Goal: Information Seeking & Learning: Learn about a topic

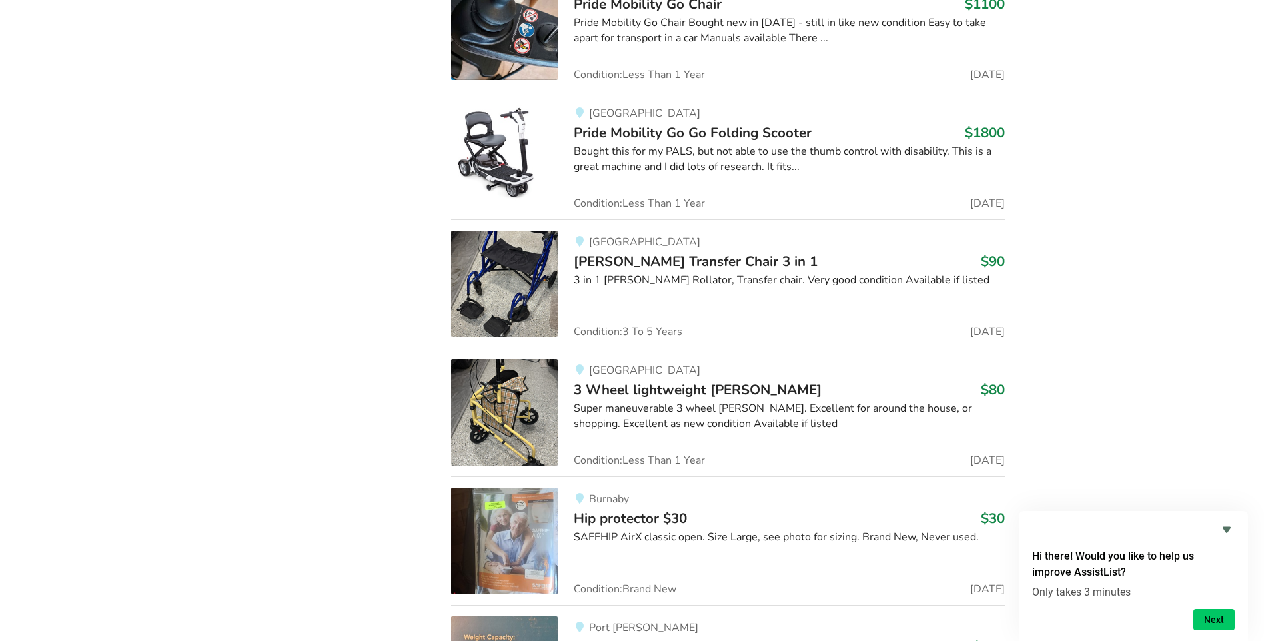
scroll to position [9162, 0]
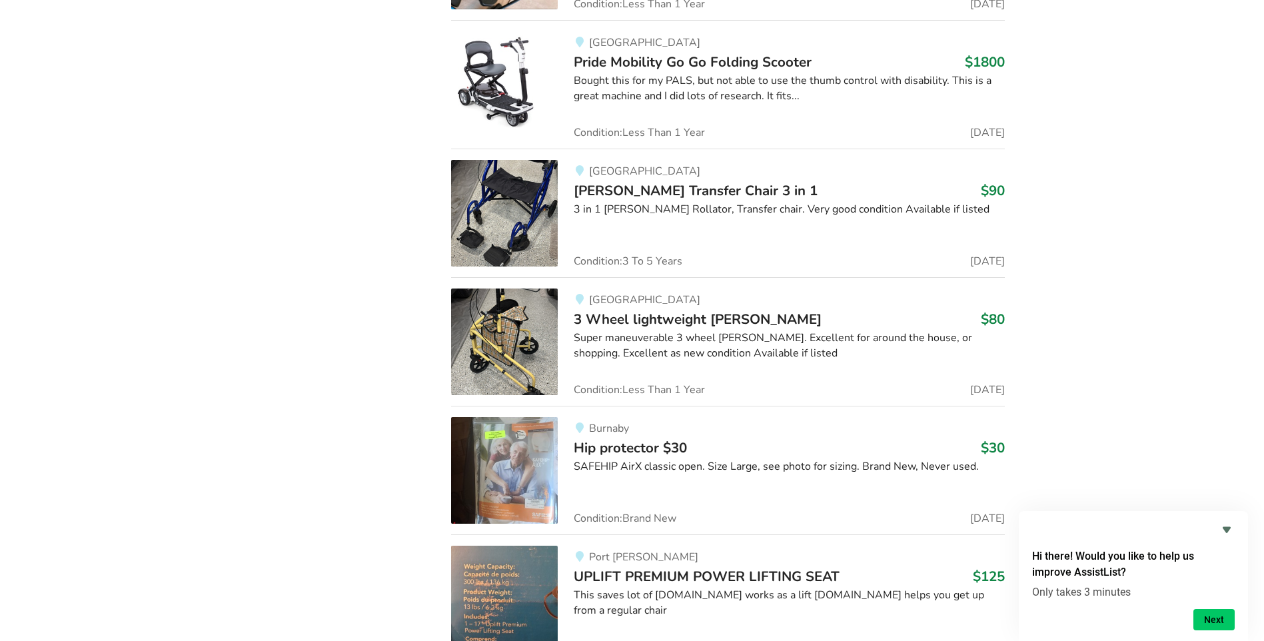
click at [516, 480] on img at bounding box center [504, 470] width 107 height 107
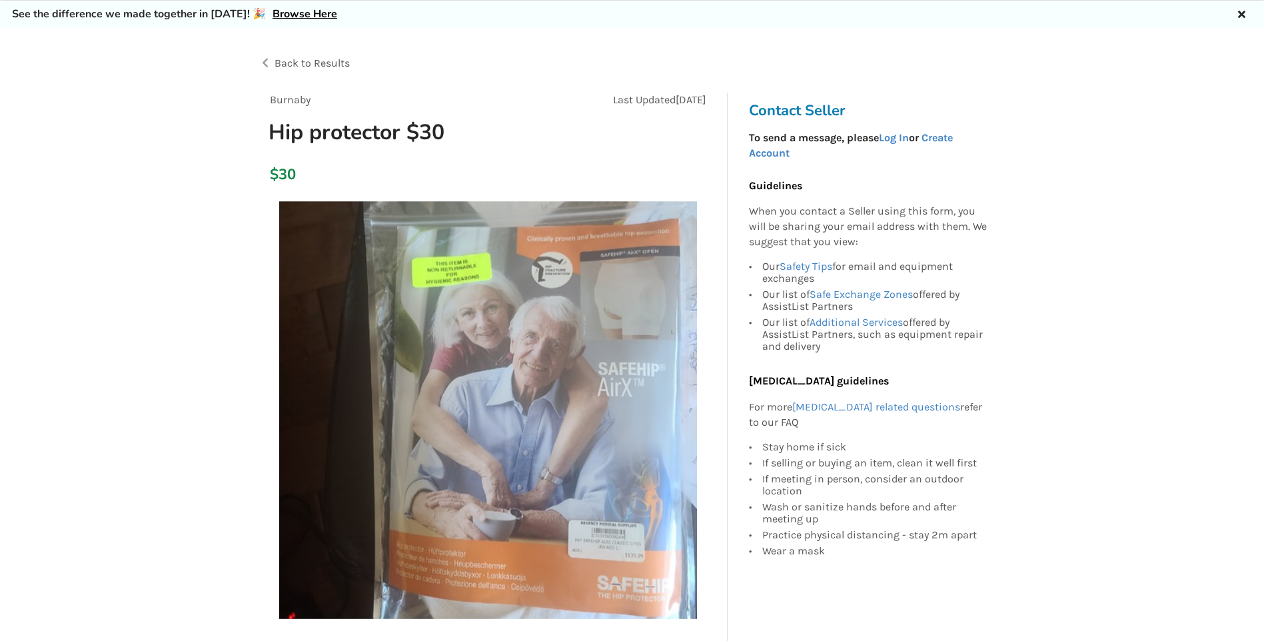
scroll to position [200, 0]
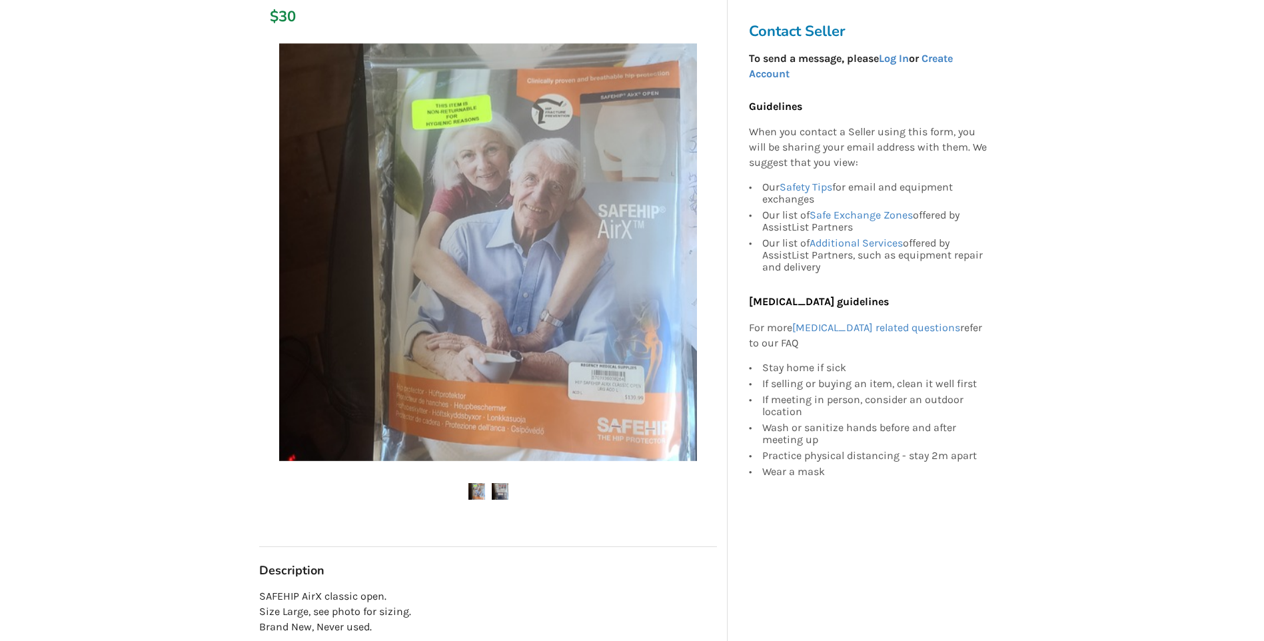
click at [504, 489] on img at bounding box center [500, 491] width 17 height 17
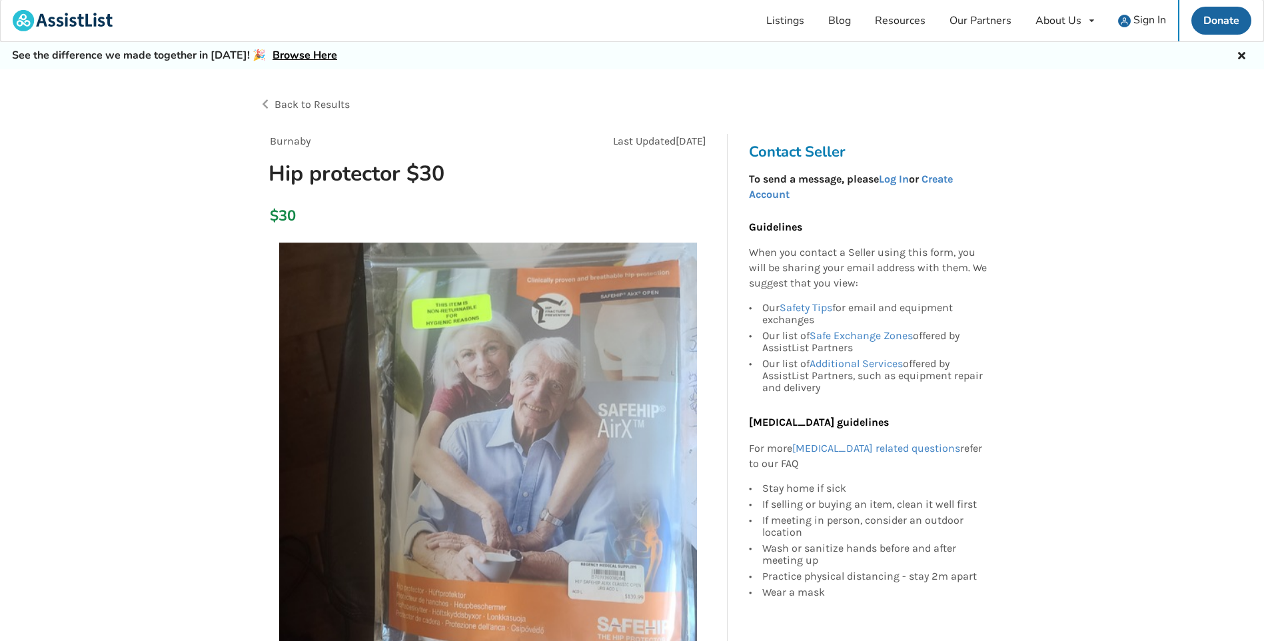
scroll to position [0, 0]
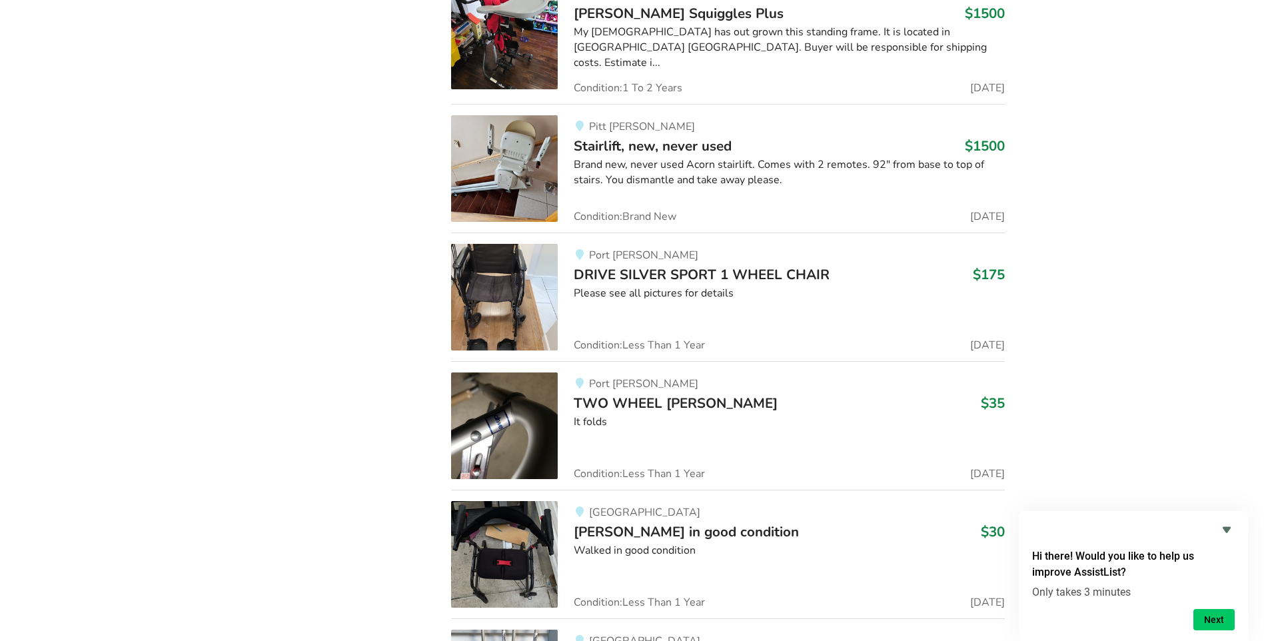
scroll to position [11566, 0]
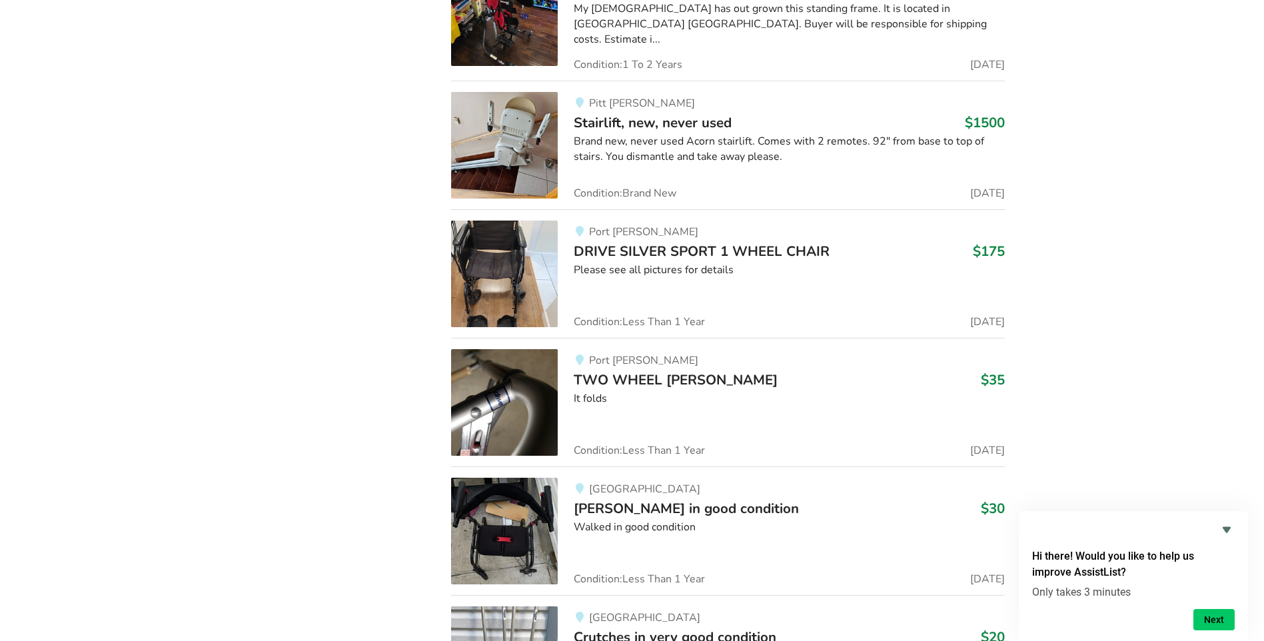
click at [511, 521] on img at bounding box center [504, 531] width 107 height 107
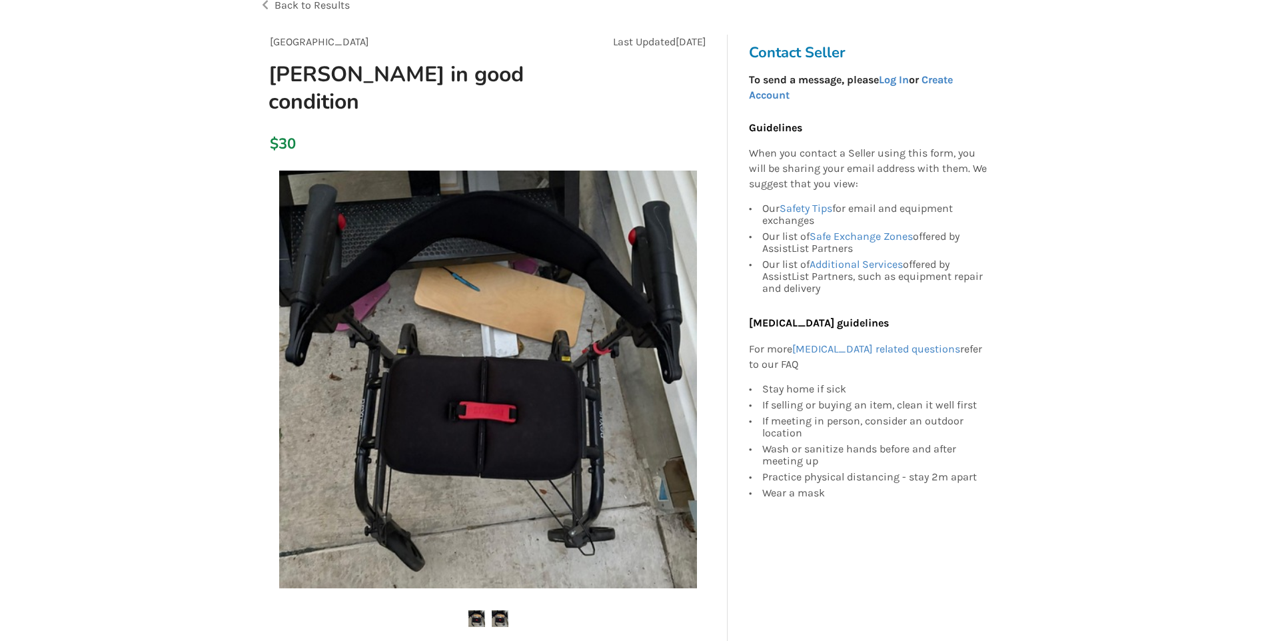
scroll to position [133, 0]
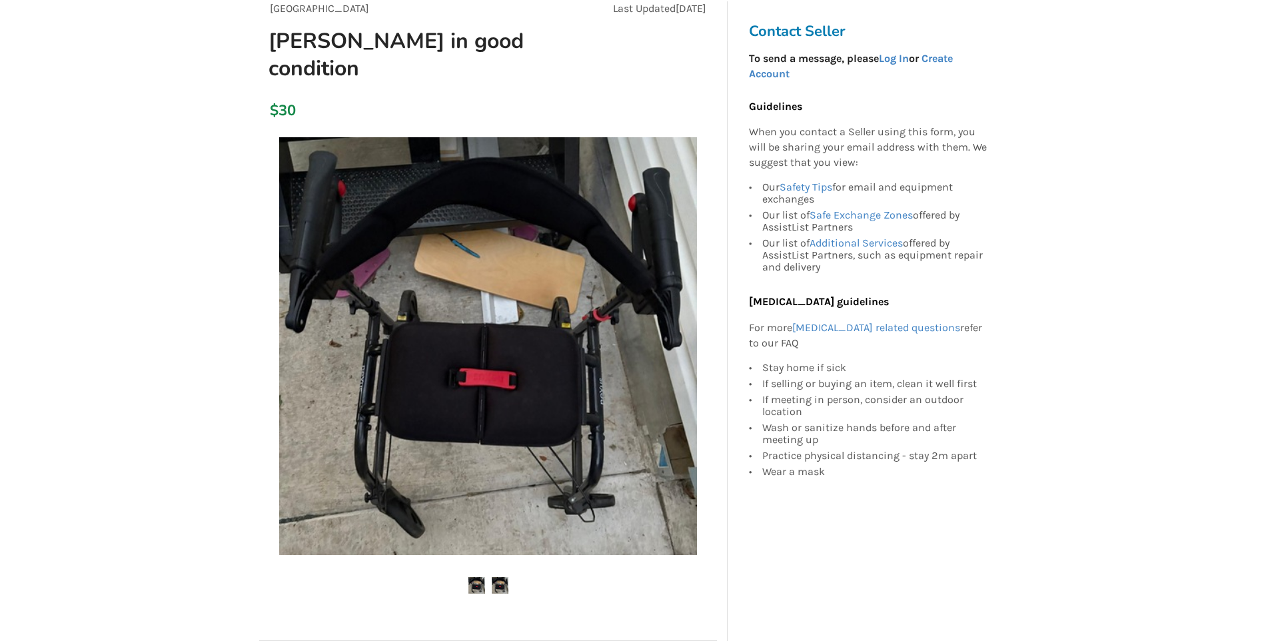
click at [506, 549] on div at bounding box center [488, 375] width 458 height 488
click at [468, 577] on img at bounding box center [476, 585] width 17 height 17
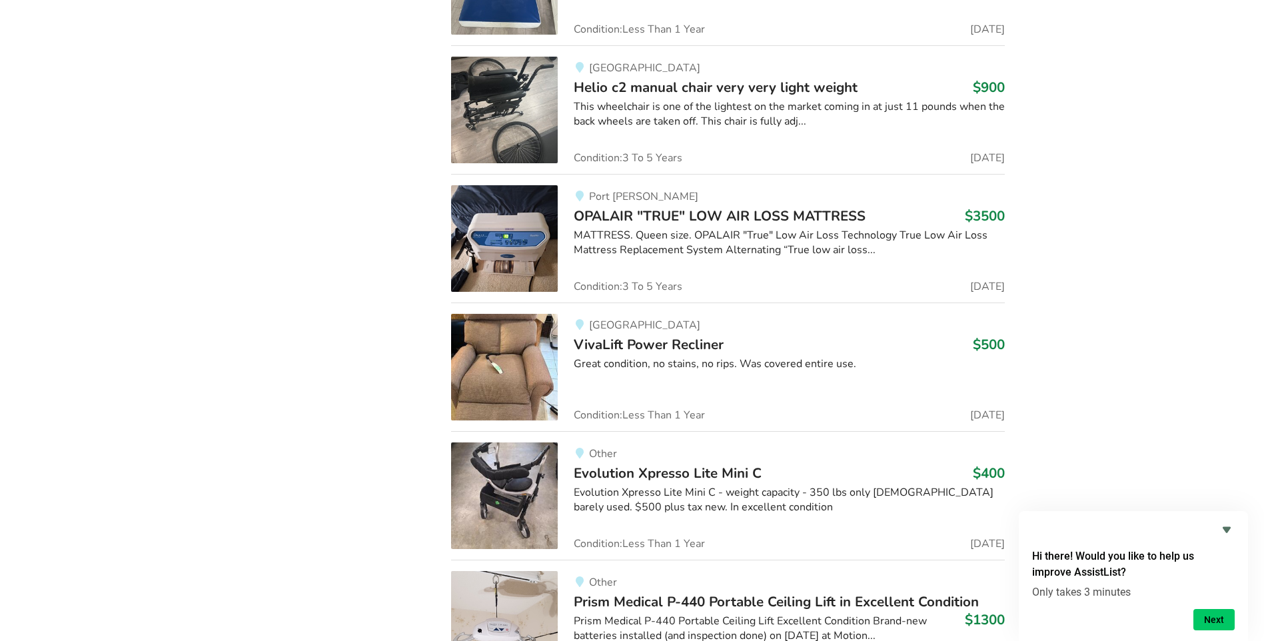
scroll to position [5397, 0]
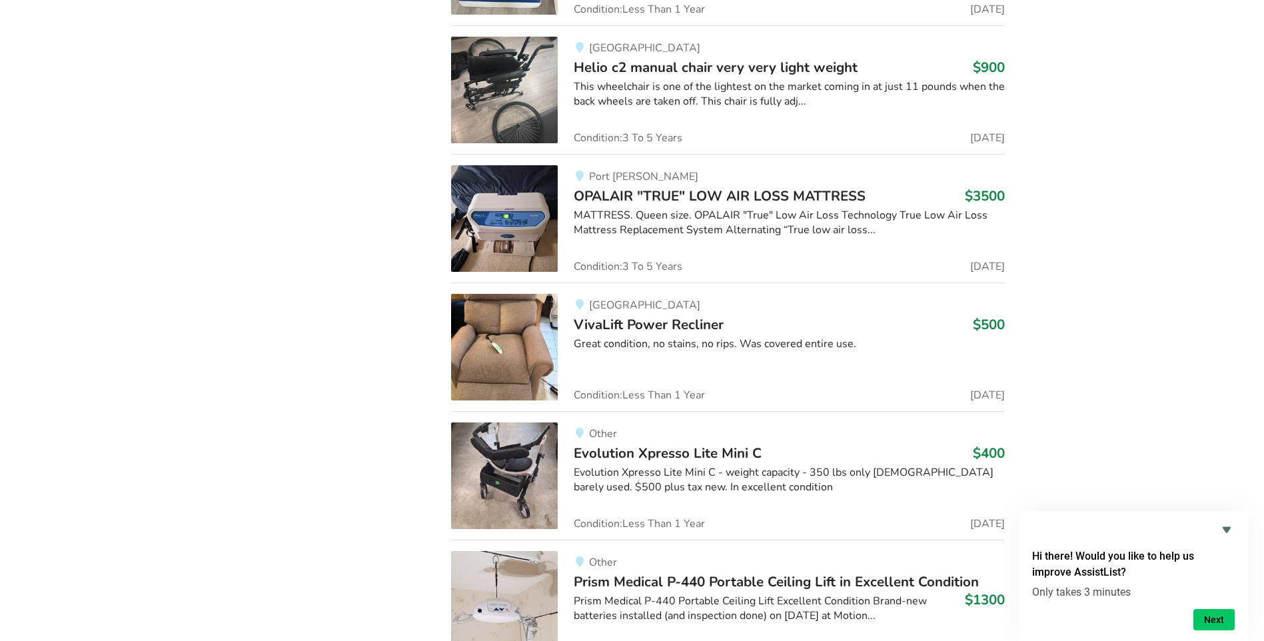
click at [508, 355] on img at bounding box center [504, 347] width 107 height 107
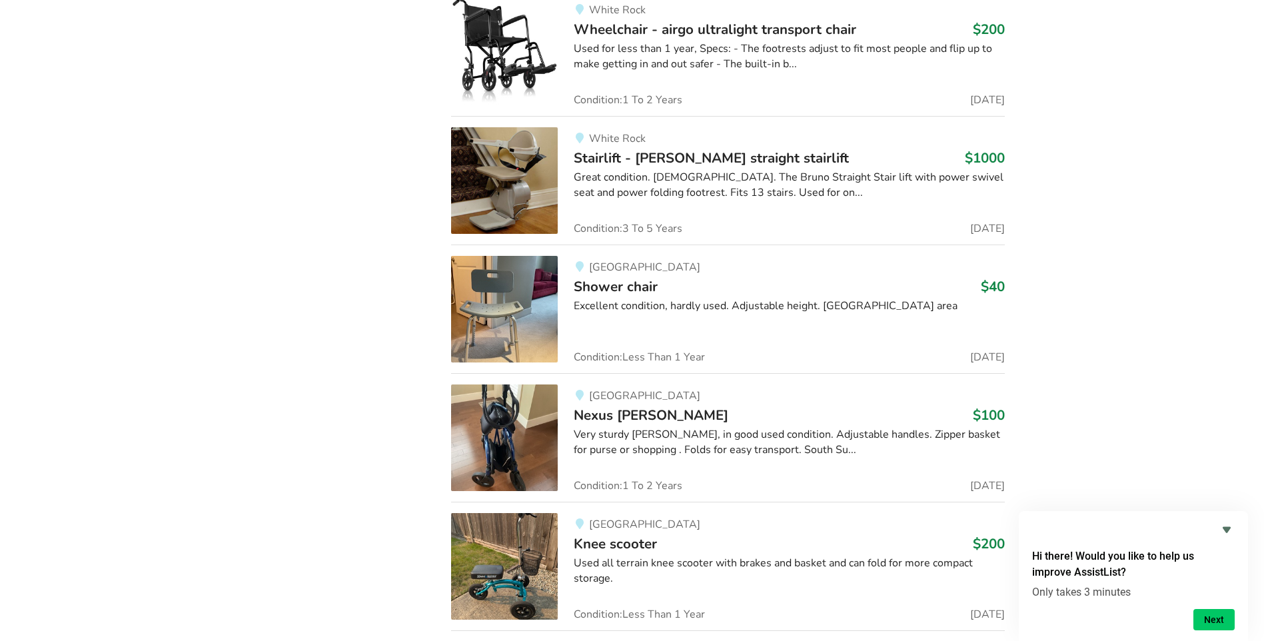
scroll to position [24251, 0]
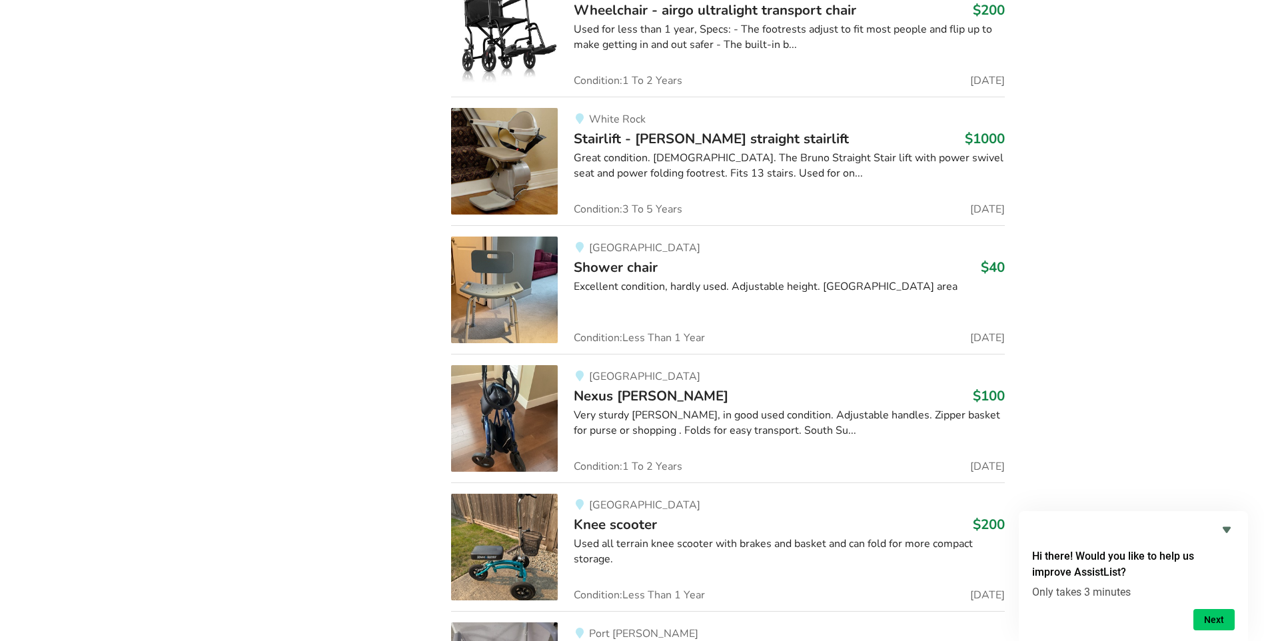
click at [516, 401] on img at bounding box center [504, 418] width 107 height 107
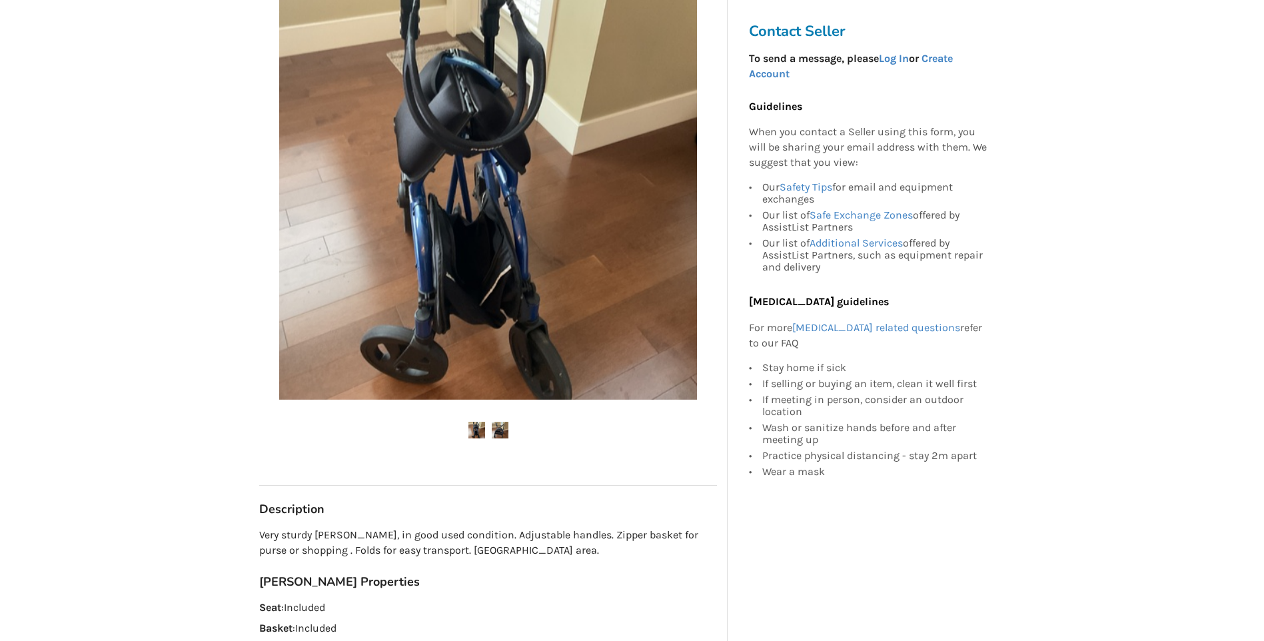
scroll to position [267, 0]
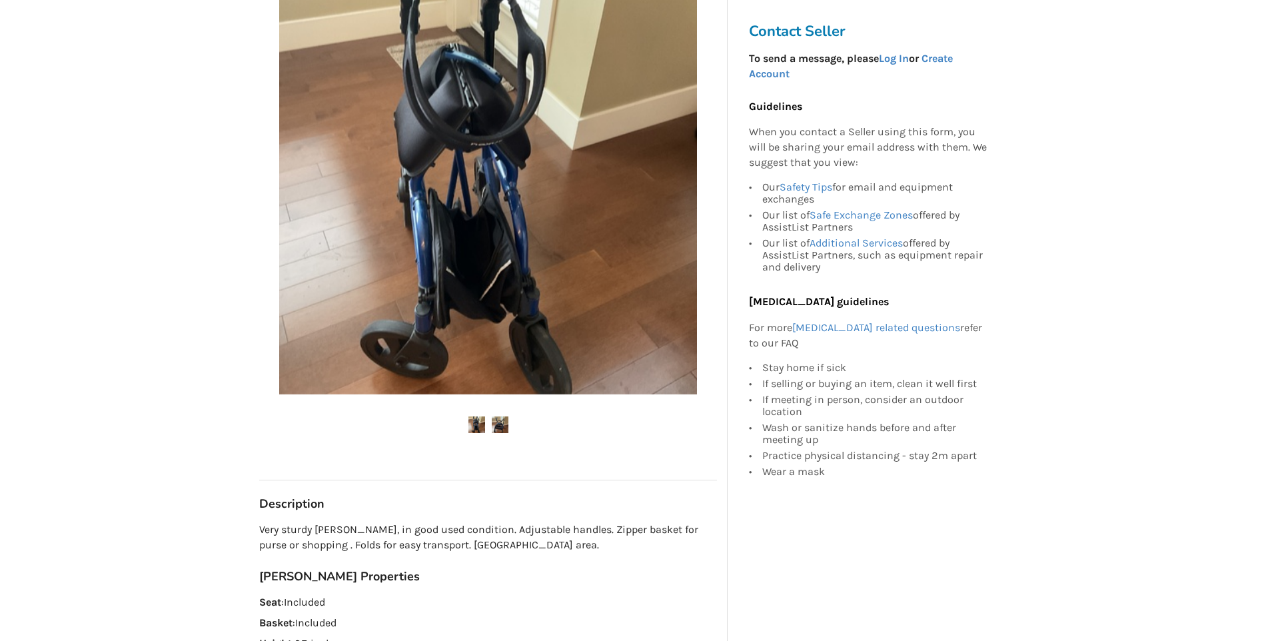
click at [496, 422] on img at bounding box center [500, 424] width 17 height 17
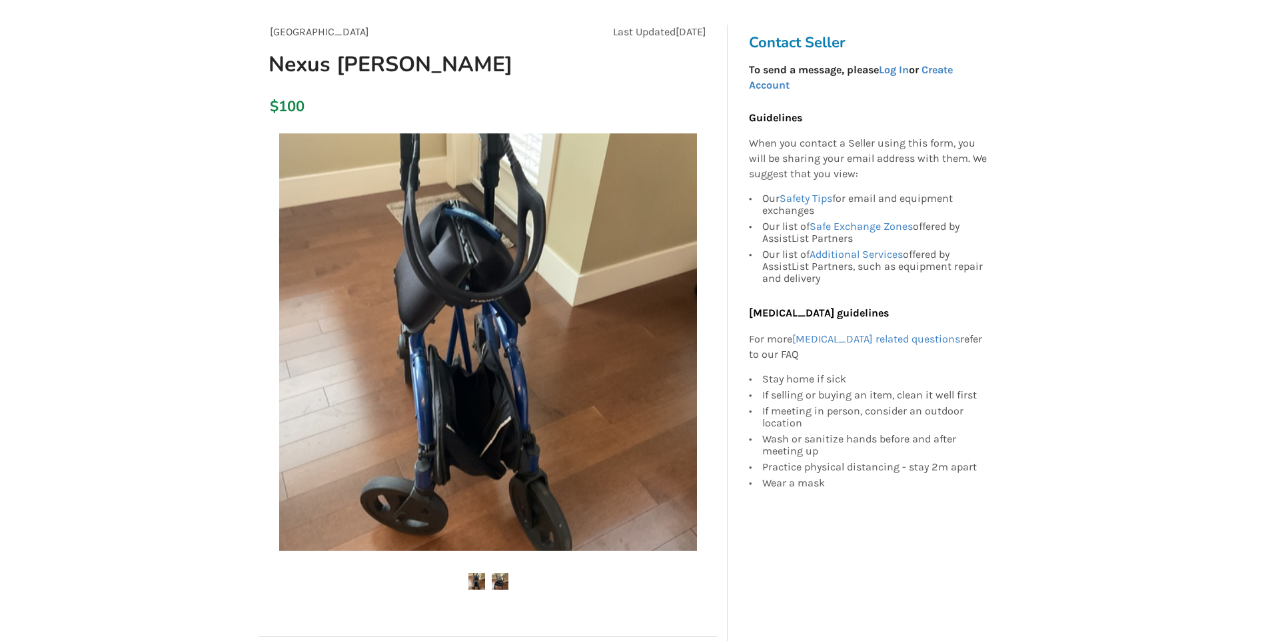
scroll to position [133, 0]
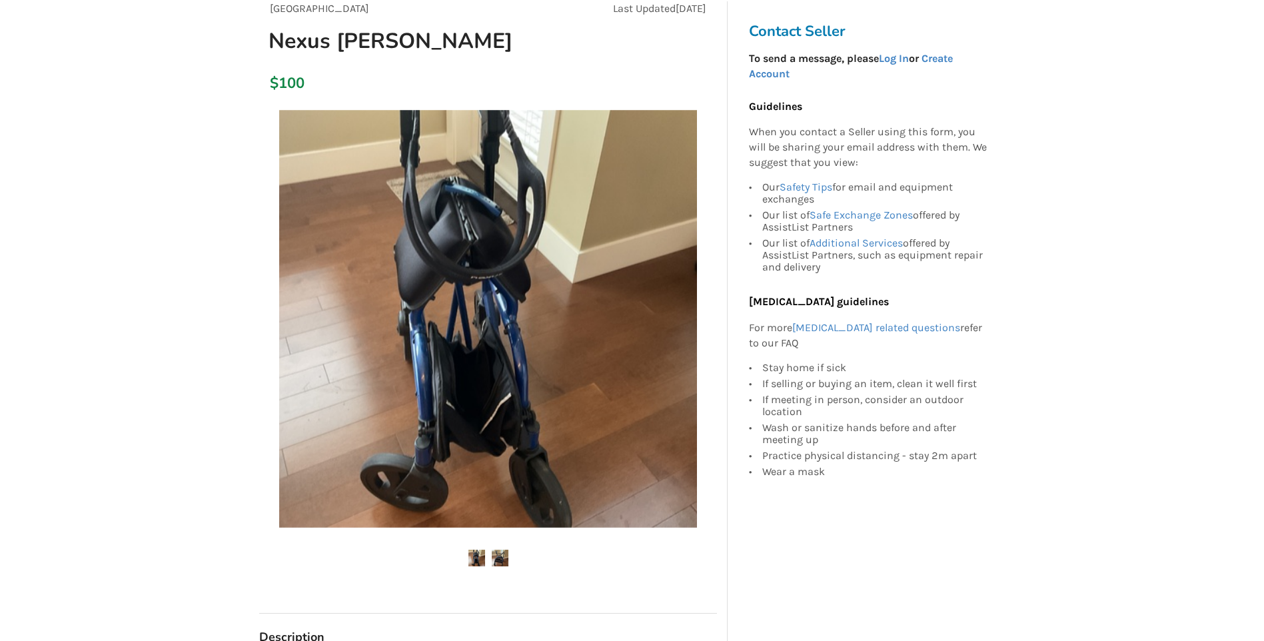
click at [496, 556] on img at bounding box center [500, 558] width 17 height 17
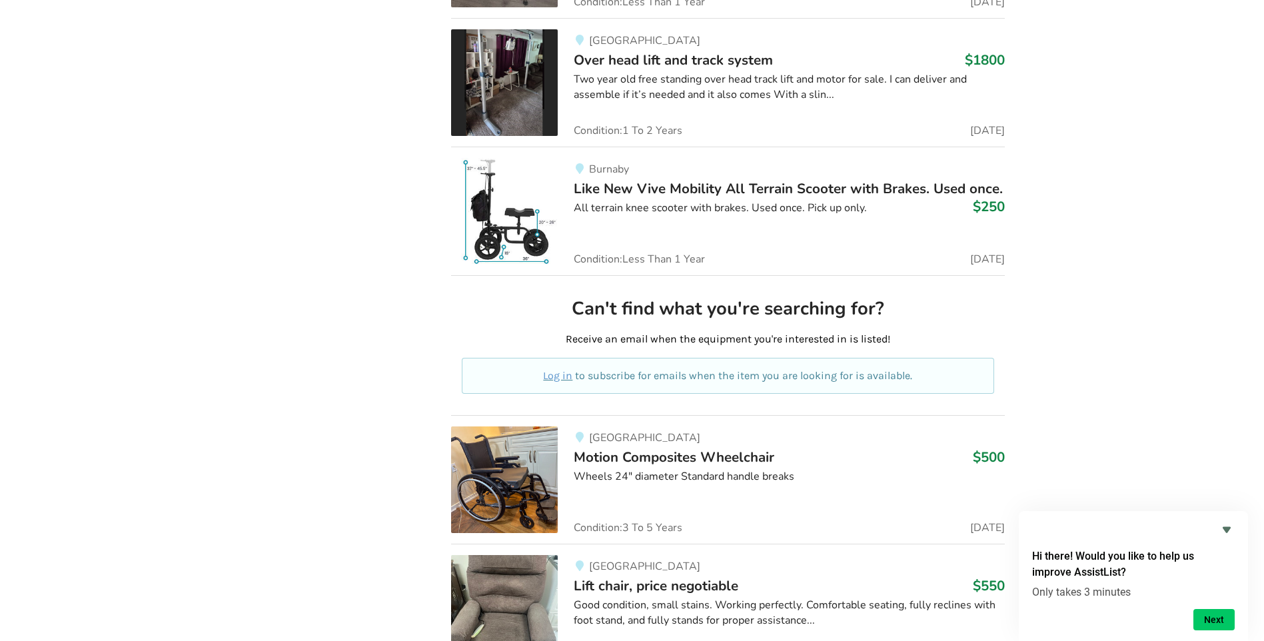
scroll to position [35781, 0]
